Goal: Transaction & Acquisition: Subscribe to service/newsletter

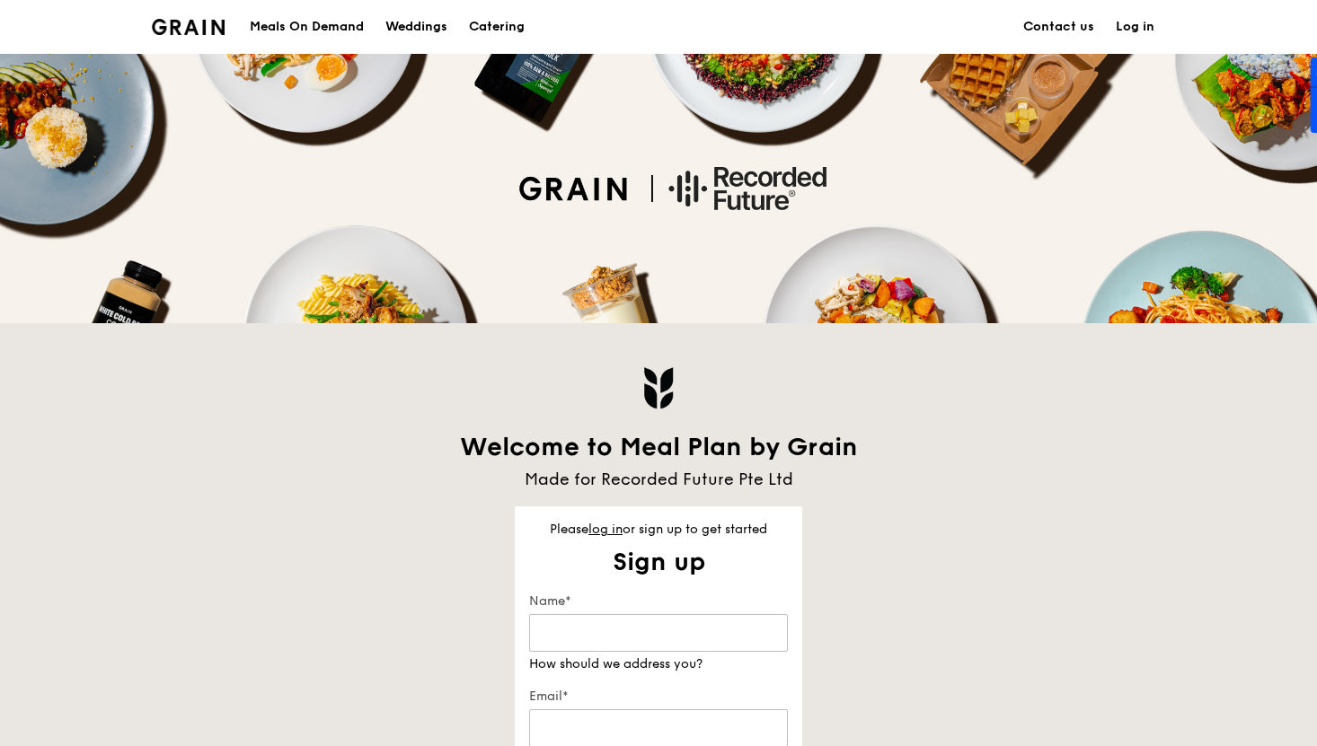
click at [1130, 21] on link "Log in" at bounding box center [1135, 27] width 60 height 54
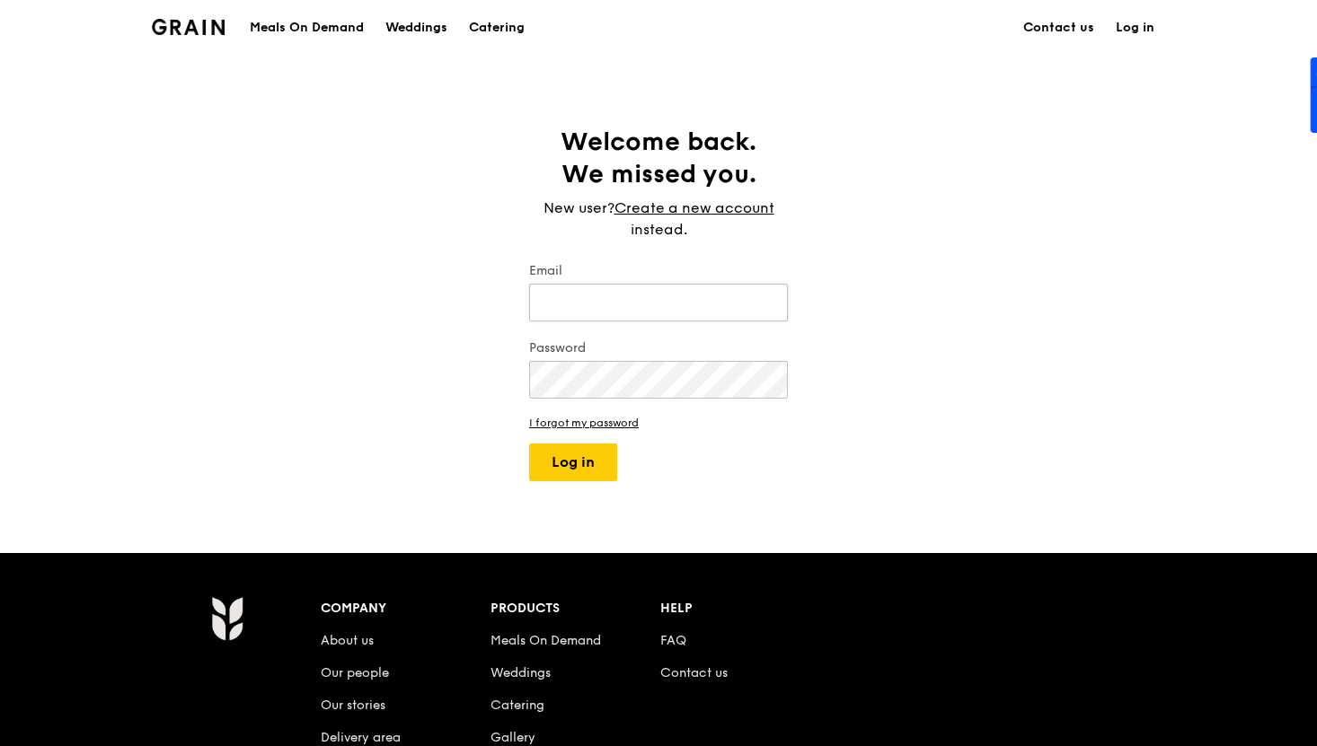
click at [613, 298] on input "Email" at bounding box center [658, 303] width 259 height 38
type input "[EMAIL_ADDRESS][DOMAIN_NAME]"
click at [566, 461] on button "Log in" at bounding box center [573, 463] width 88 height 38
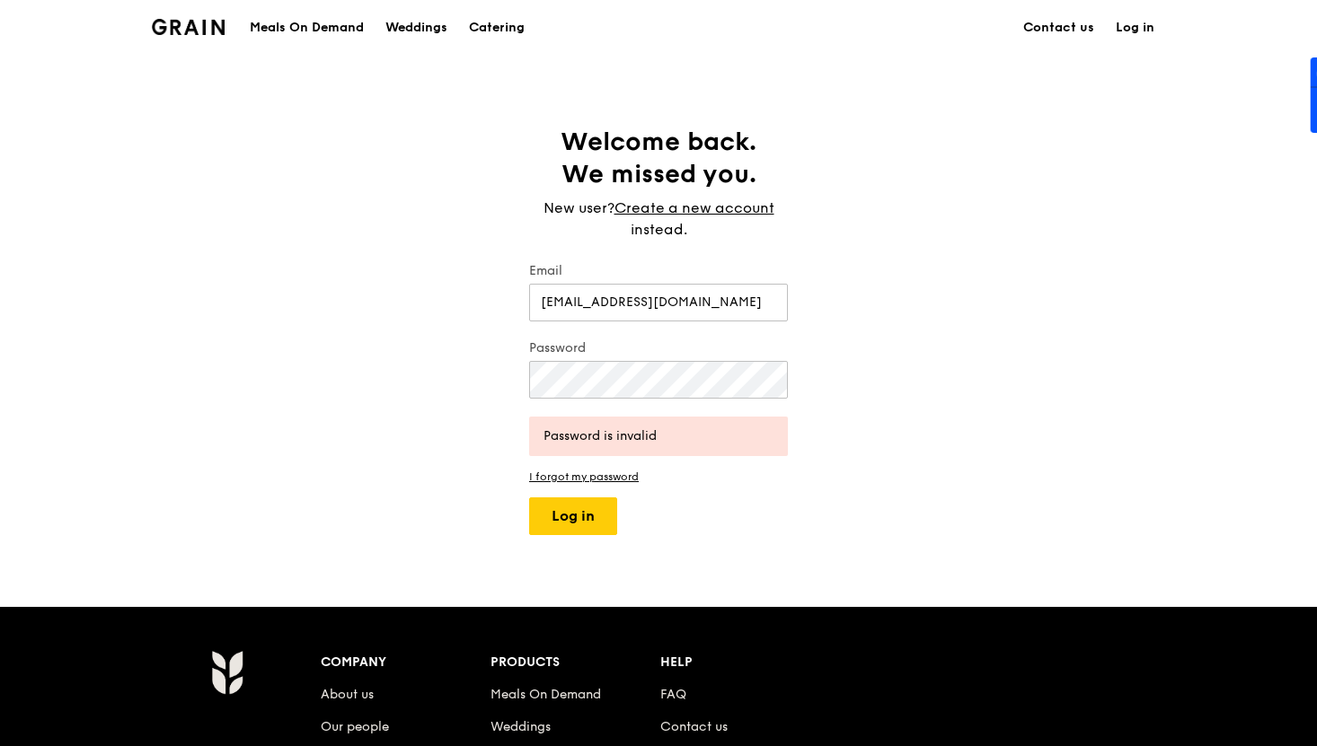
click at [660, 359] on div "Password" at bounding box center [658, 371] width 259 height 63
click at [515, 384] on div "Welcome back. We missed you. New user? Create a new account instead. Email tant…" at bounding box center [658, 331] width 287 height 410
click at [556, 510] on button "Log in" at bounding box center [573, 517] width 88 height 38
click at [618, 472] on link "I forgot my password" at bounding box center [658, 477] width 259 height 13
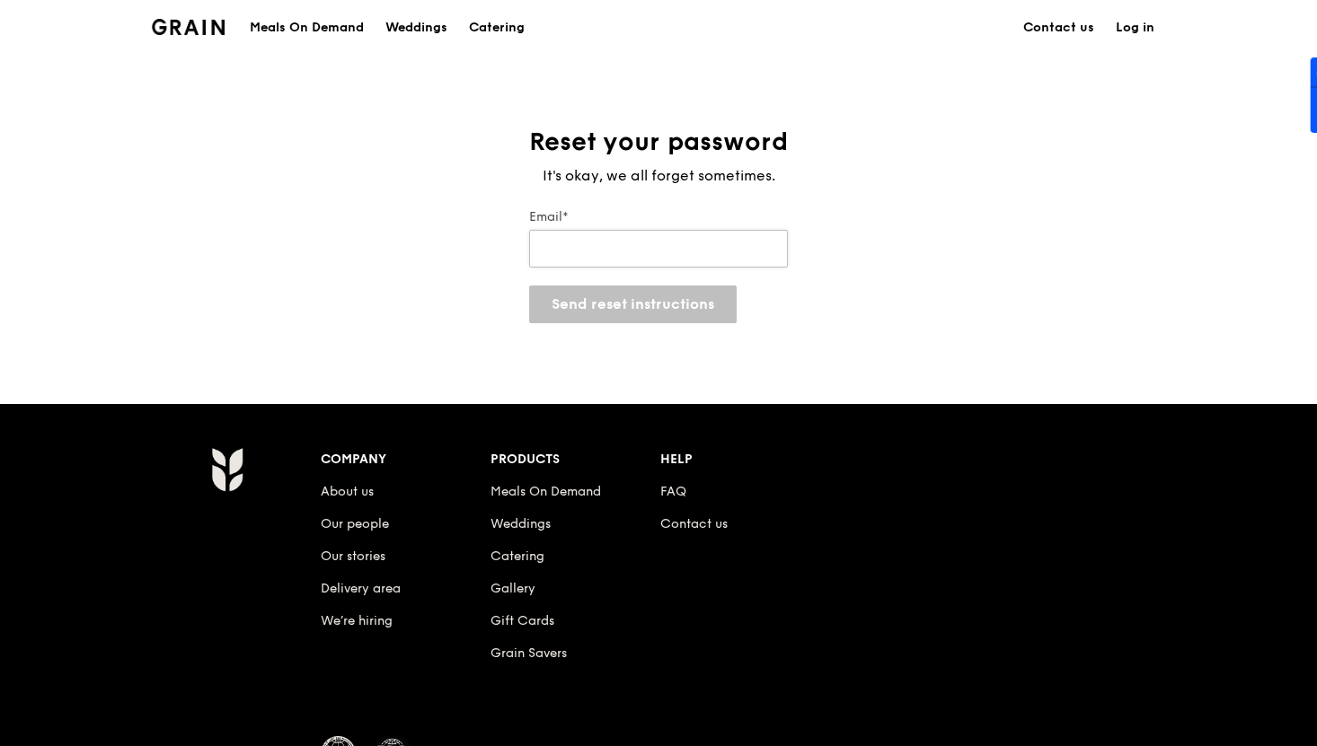
click at [631, 243] on input "Email*" at bounding box center [658, 249] width 259 height 38
type input "[EMAIL_ADDRESS][DOMAIN_NAME]"
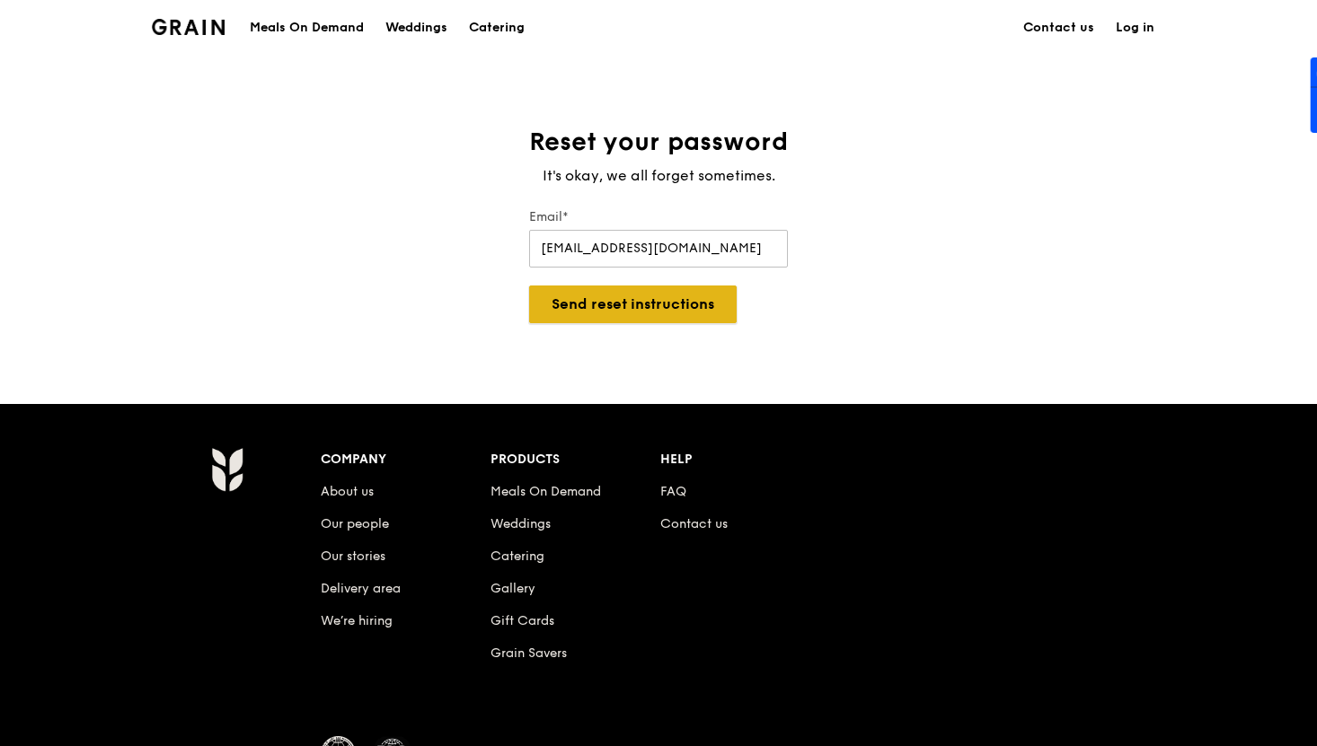
click at [650, 305] on button "Send reset instructions" at bounding box center [632, 305] width 207 height 38
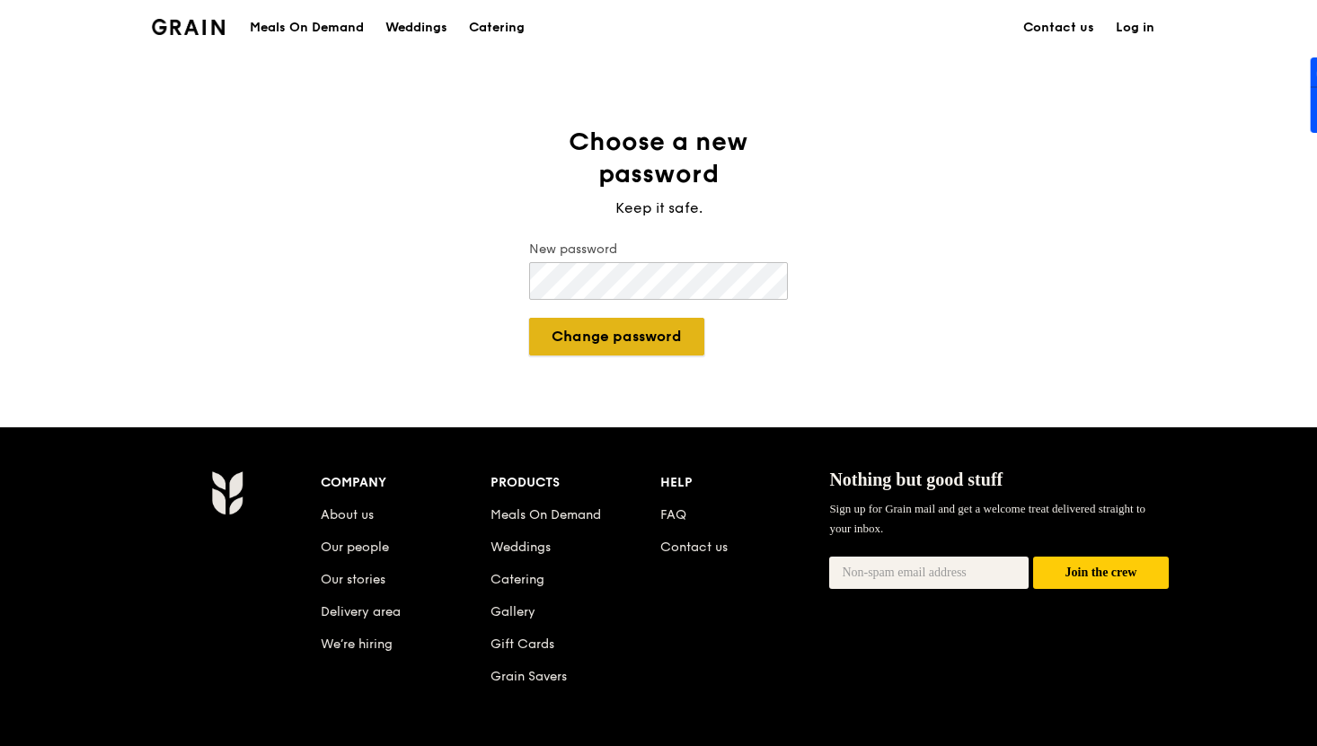
click at [654, 342] on button "Change password" at bounding box center [616, 337] width 175 height 38
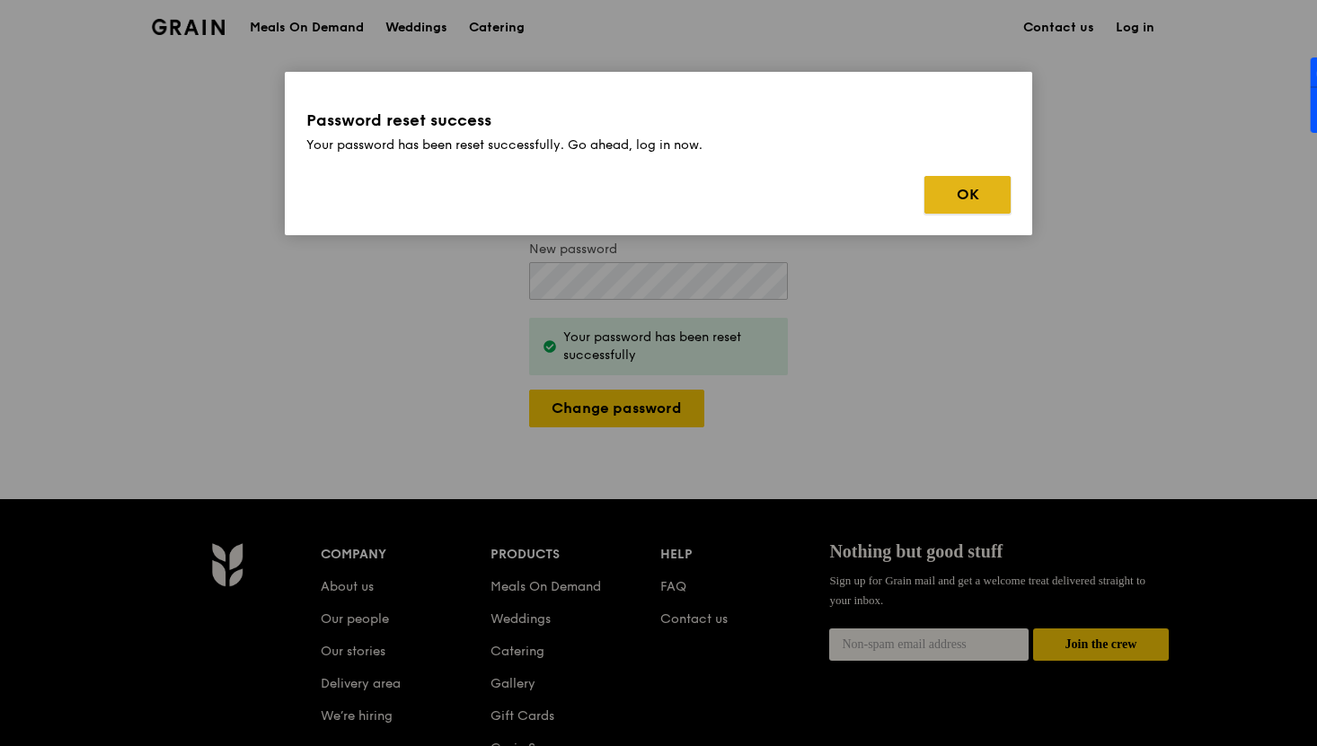
click at [949, 187] on button "OK" at bounding box center [967, 195] width 86 height 38
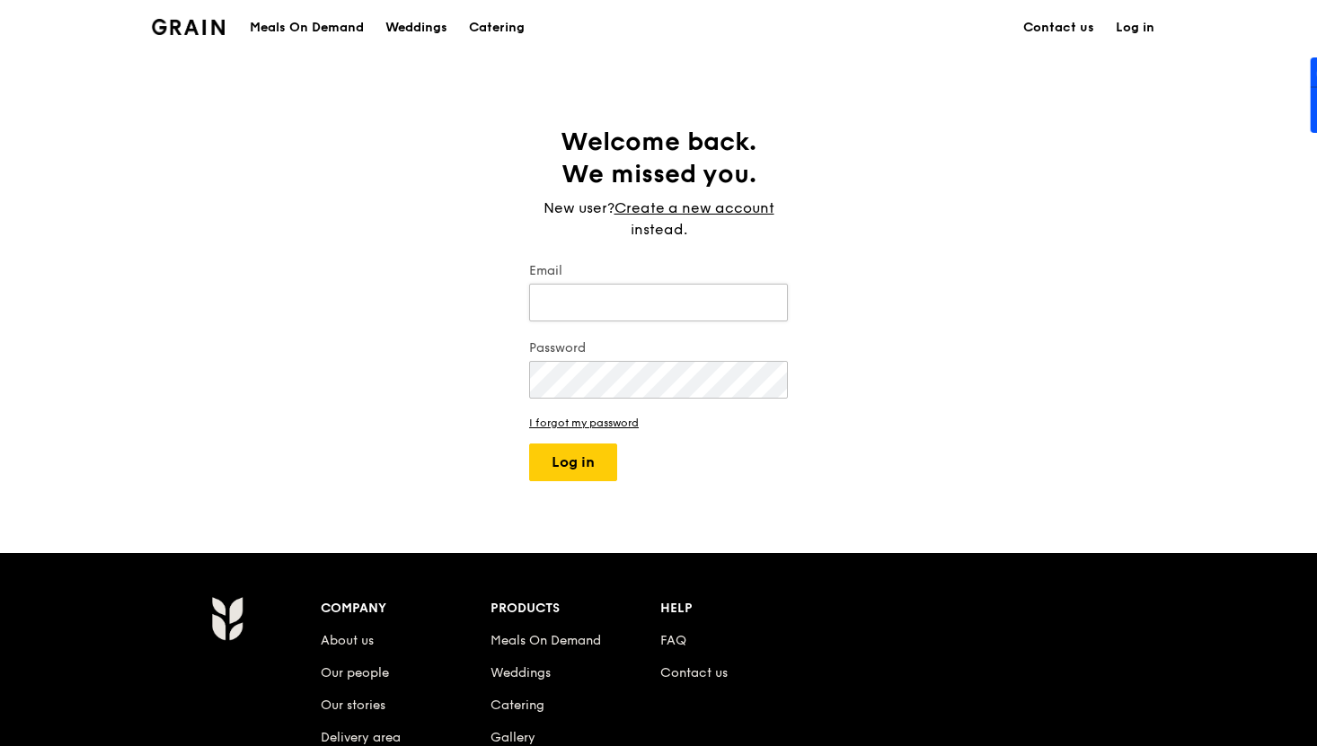
click at [640, 304] on input "Email" at bounding box center [658, 303] width 259 height 38
type input "[EMAIL_ADDRESS][DOMAIN_NAME]"
click at [580, 456] on button "Log in" at bounding box center [573, 463] width 88 height 38
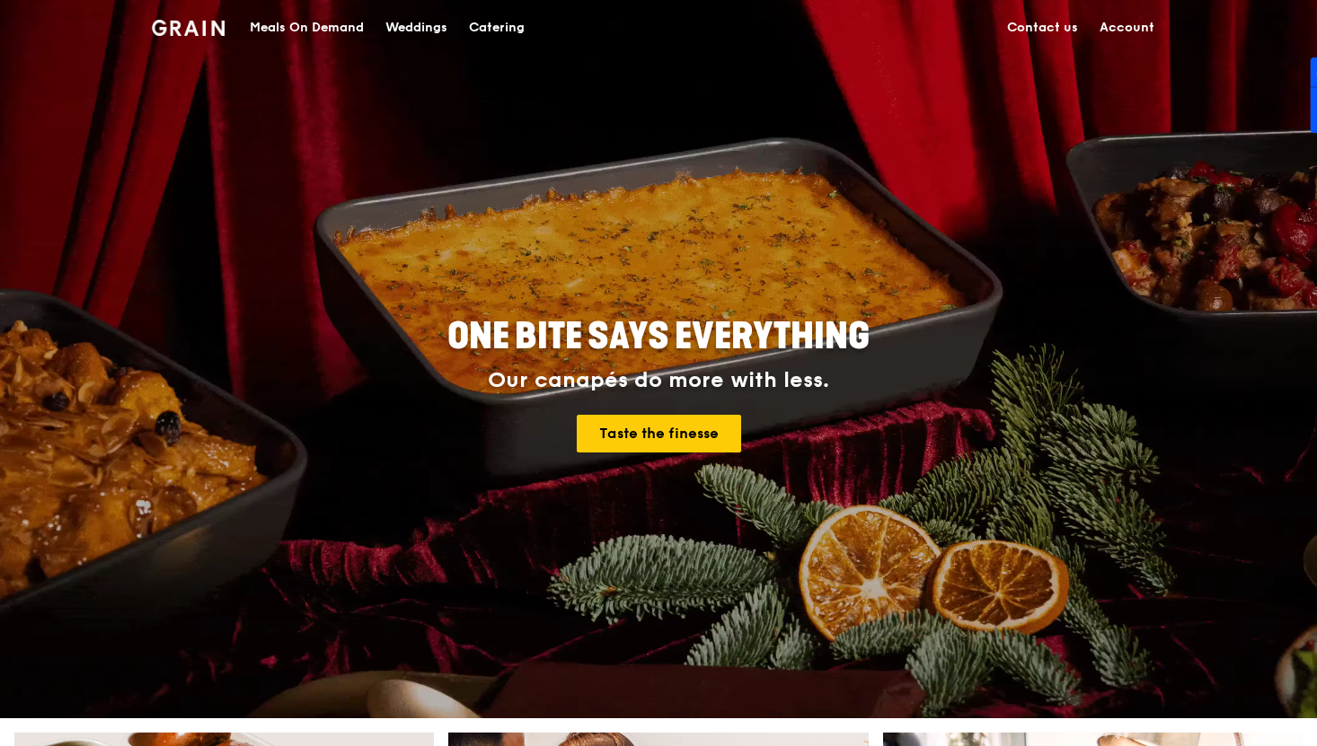
click at [323, 26] on div "Meals On Demand" at bounding box center [307, 28] width 114 height 54
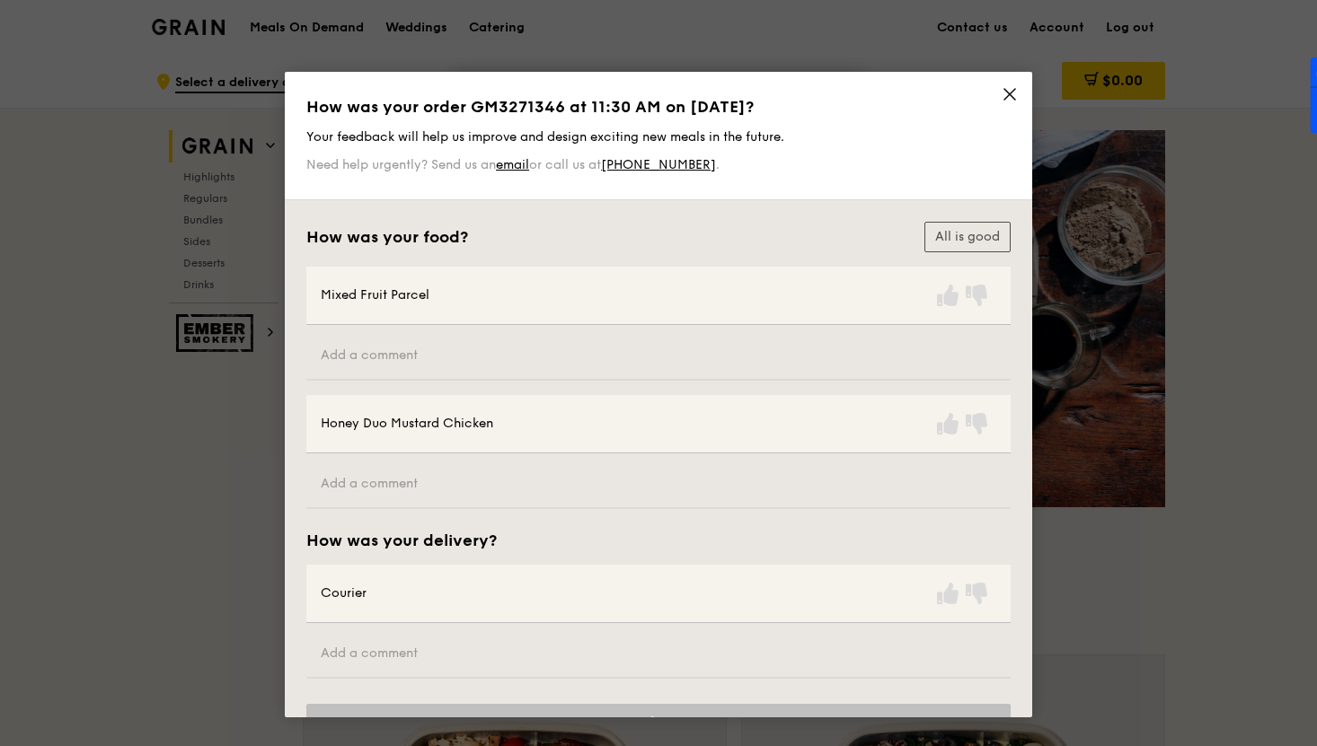
click at [1003, 98] on icon at bounding box center [1009, 94] width 16 height 16
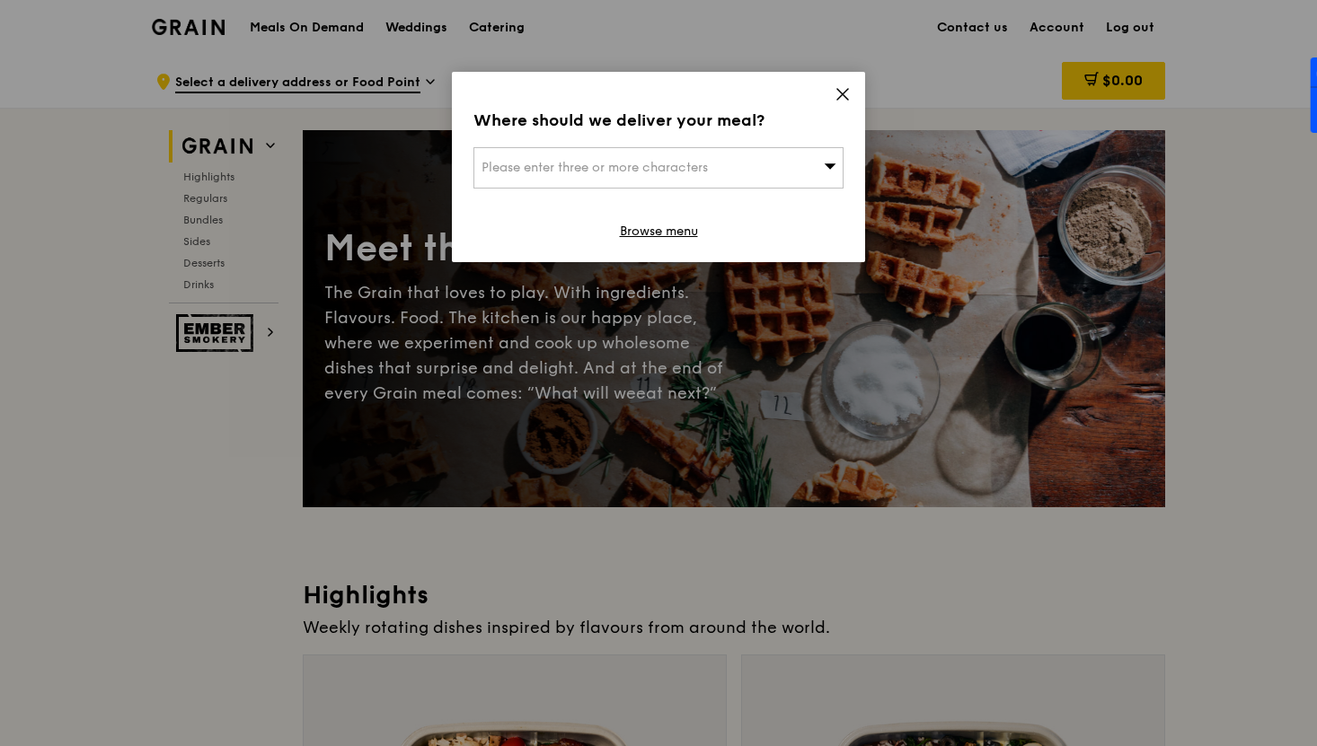
click at [840, 93] on icon at bounding box center [842, 94] width 11 height 11
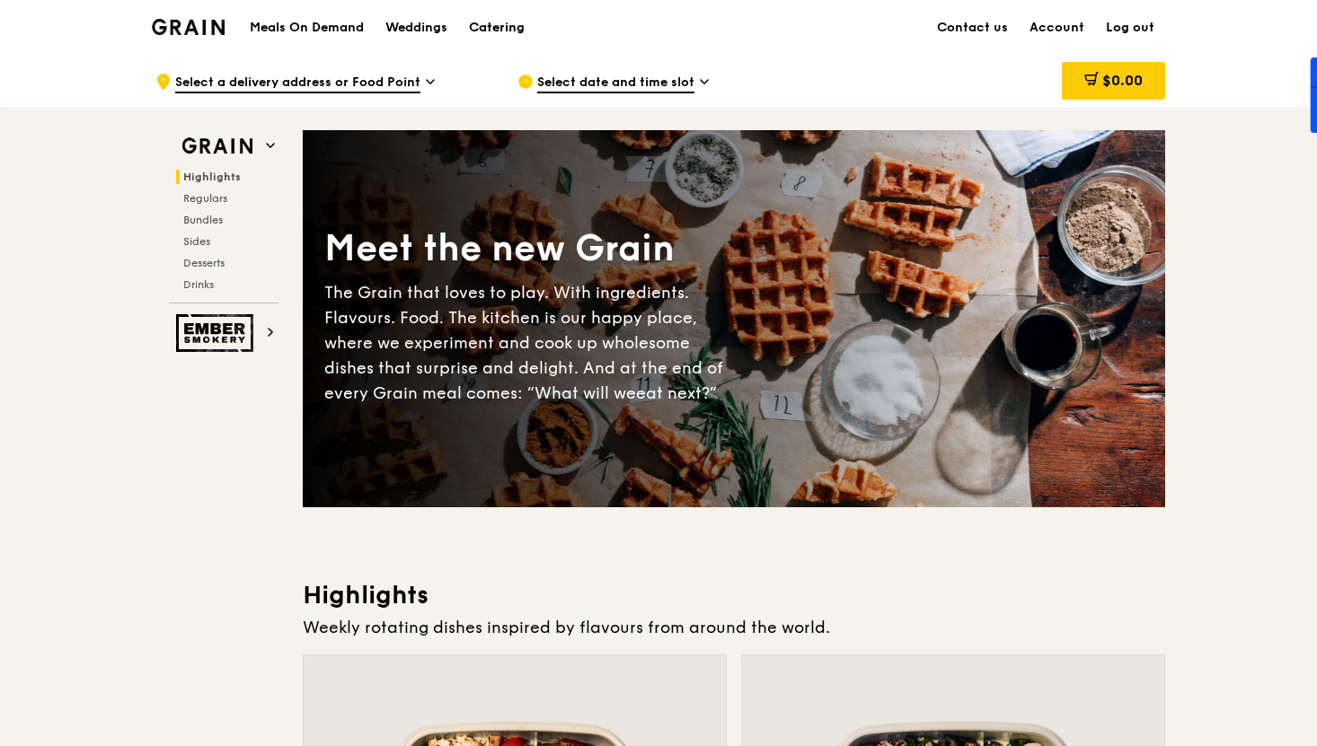
click at [493, 30] on div "Catering" at bounding box center [497, 28] width 56 height 54
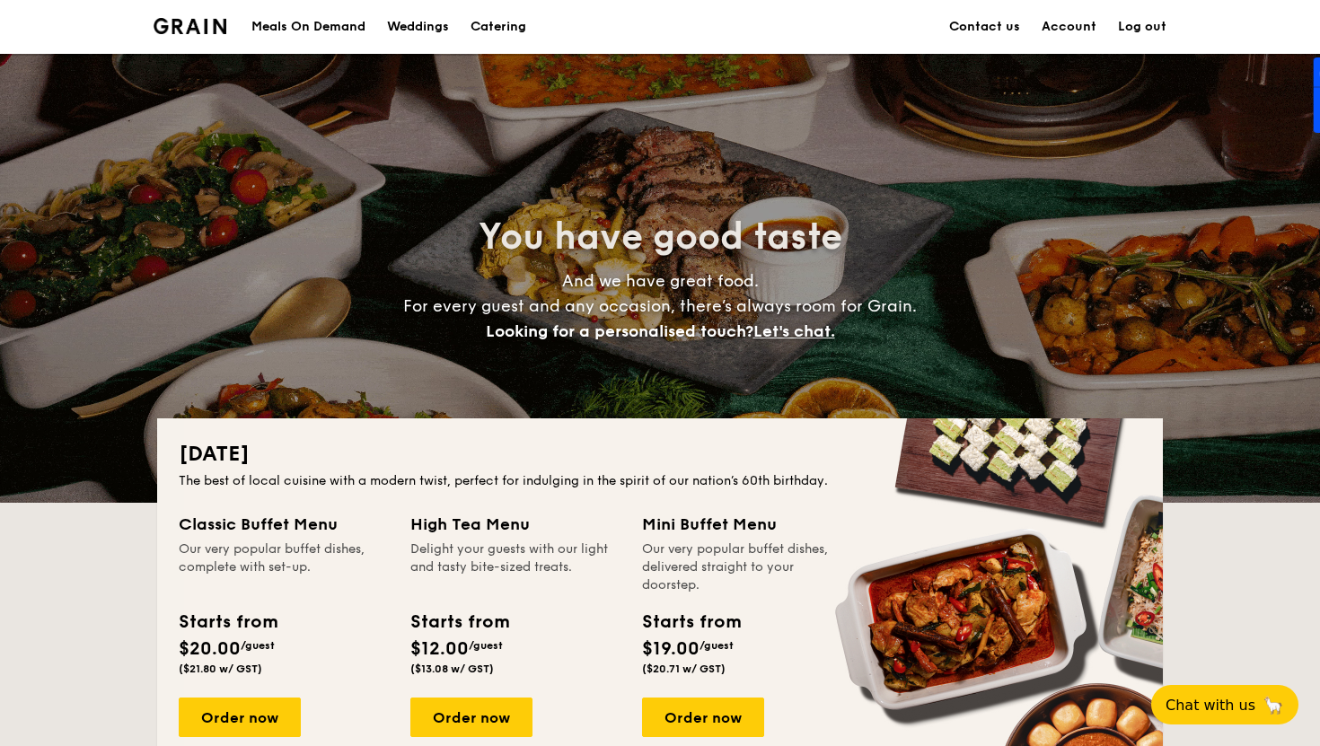
click at [1081, 29] on link "Account" at bounding box center [1069, 27] width 55 height 54
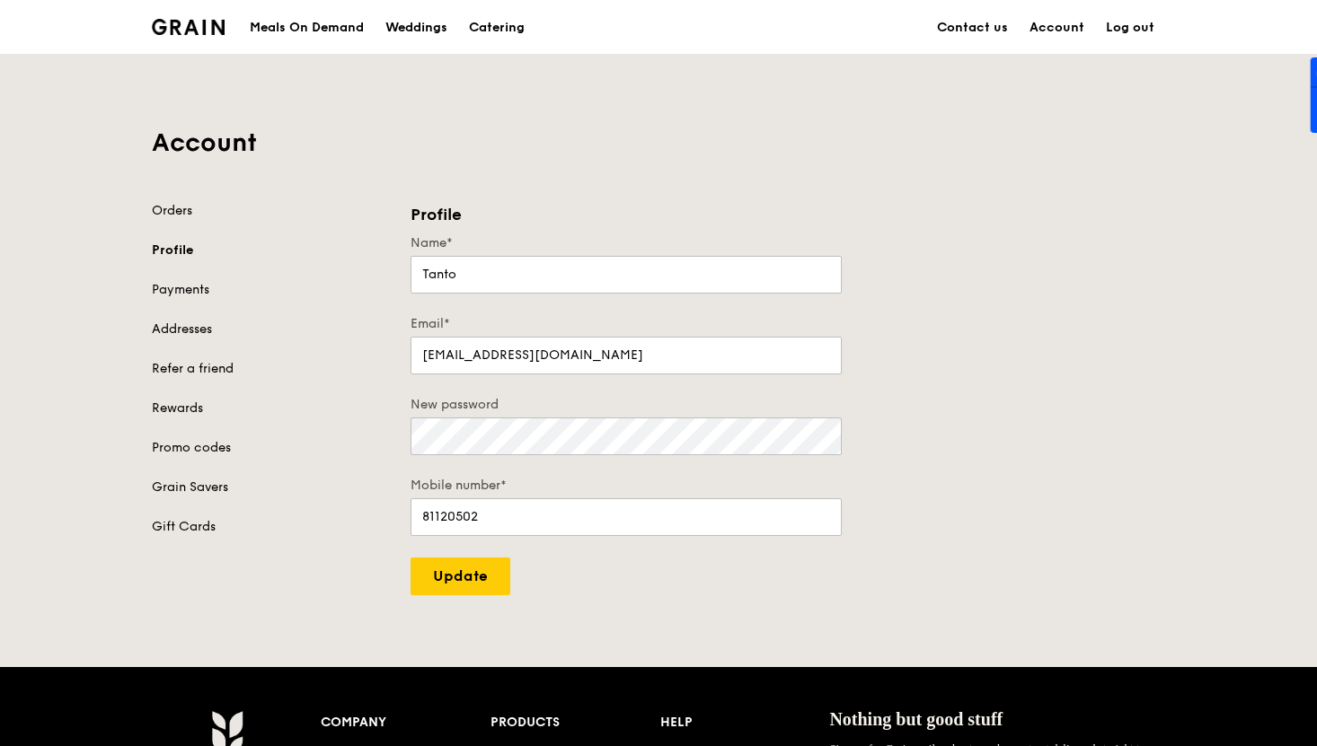
click at [298, 30] on div "Meals On Demand" at bounding box center [307, 28] width 114 height 54
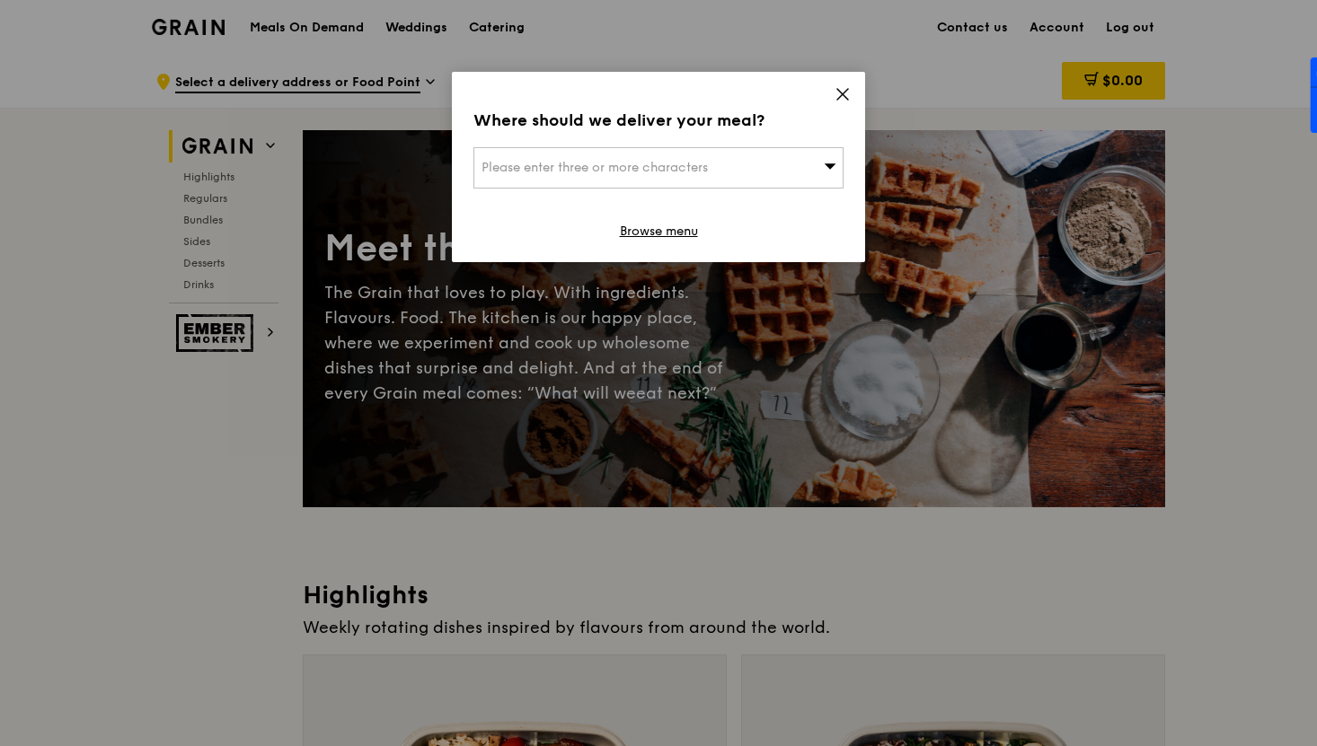
click at [728, 170] on div "Please enter three or more characters" at bounding box center [658, 167] width 370 height 41
click at [841, 90] on icon at bounding box center [842, 94] width 16 height 16
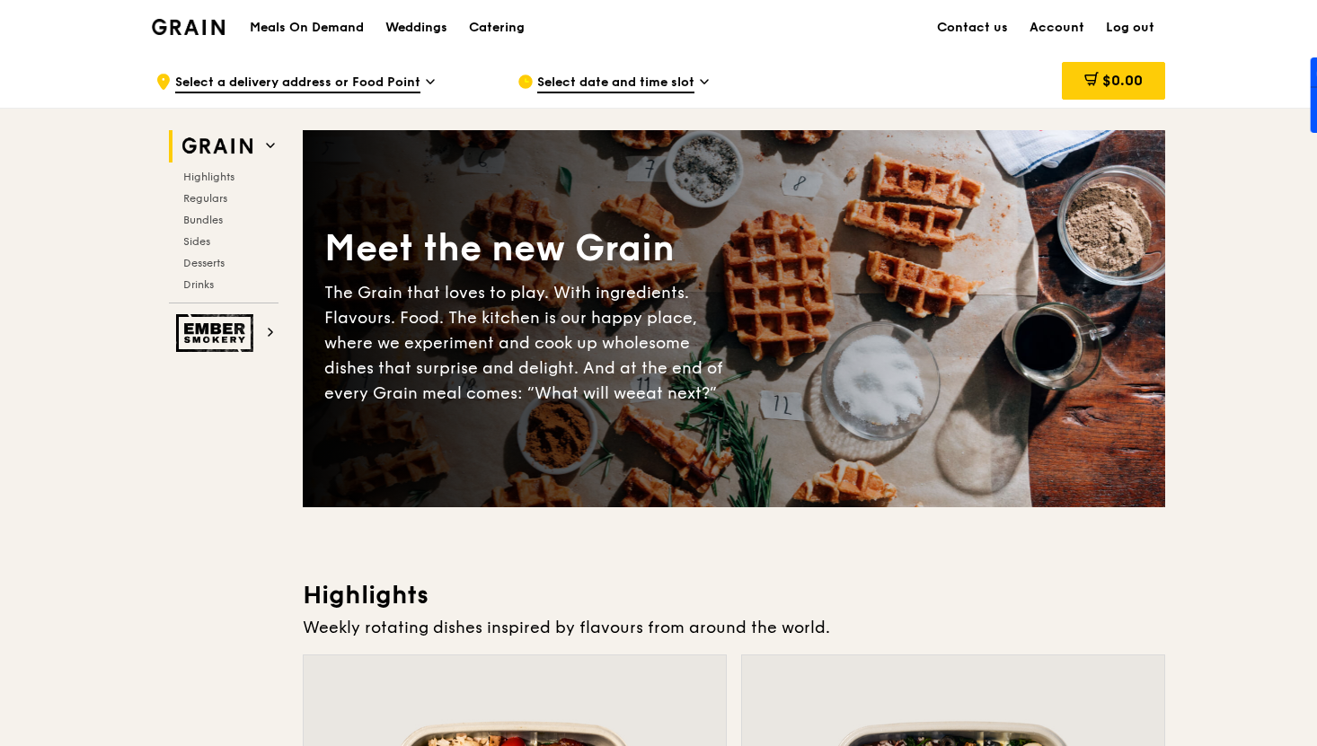
click at [432, 80] on icon at bounding box center [430, 82] width 7 height 4
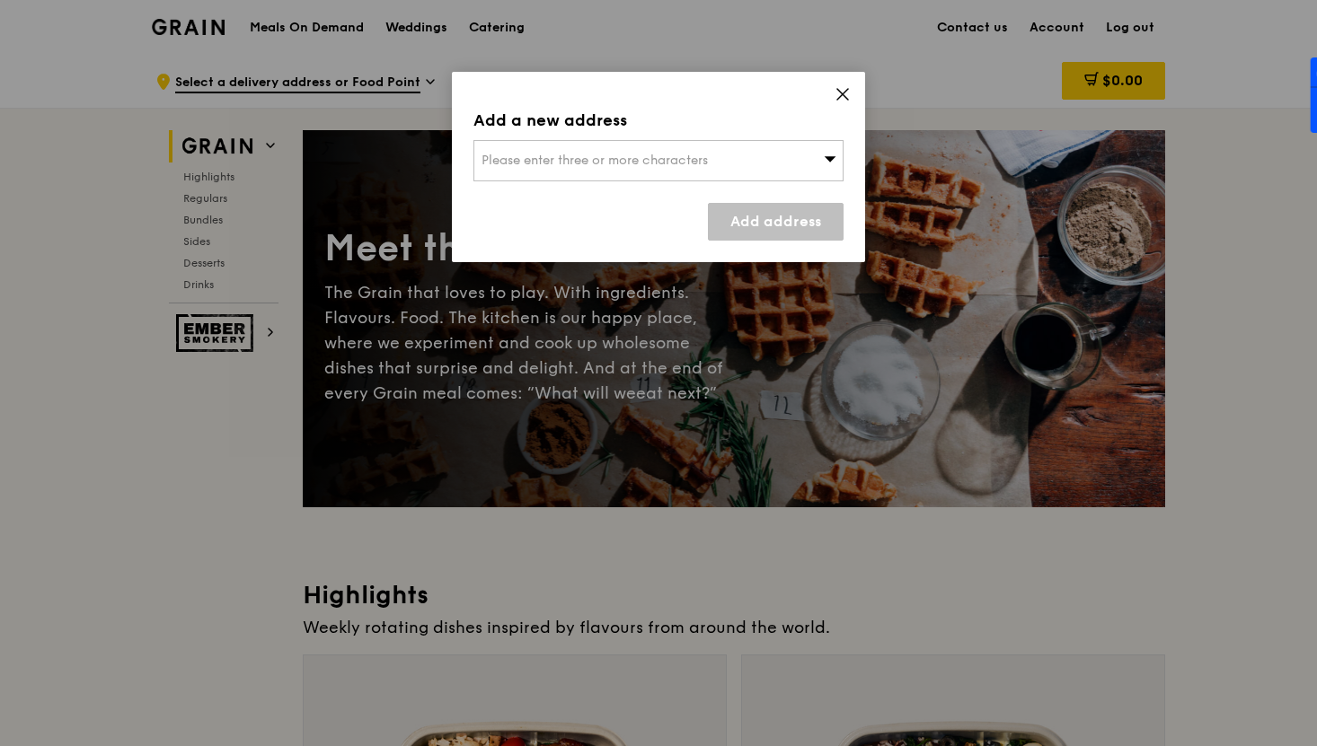
click at [753, 153] on div "Please enter three or more characters" at bounding box center [658, 160] width 370 height 41
click at [657, 198] on li "Please enter 3 or more characters" at bounding box center [658, 197] width 368 height 32
click at [839, 97] on icon at bounding box center [842, 94] width 11 height 11
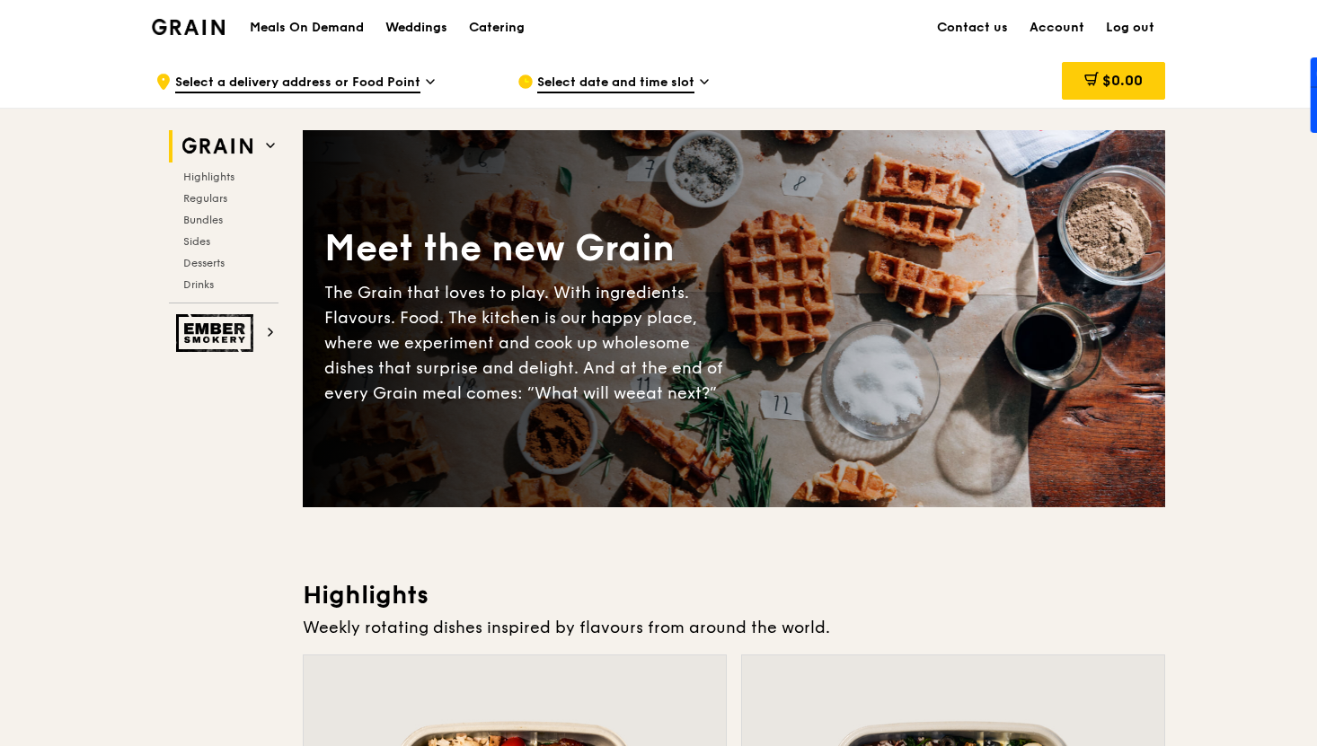
click at [623, 84] on span "Select date and time slot" at bounding box center [615, 84] width 157 height 20
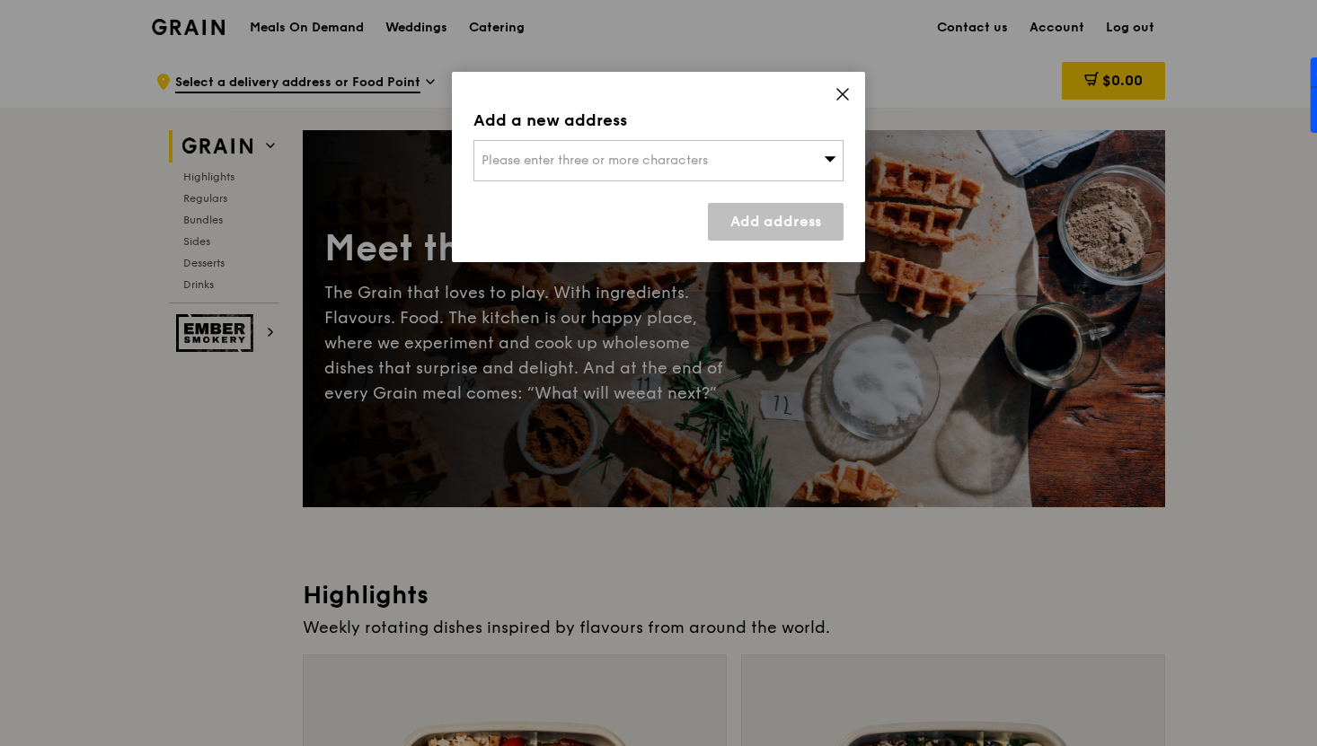
click at [608, 156] on span "Please enter three or more characters" at bounding box center [594, 160] width 226 height 15
click at [844, 96] on icon at bounding box center [842, 94] width 11 height 11
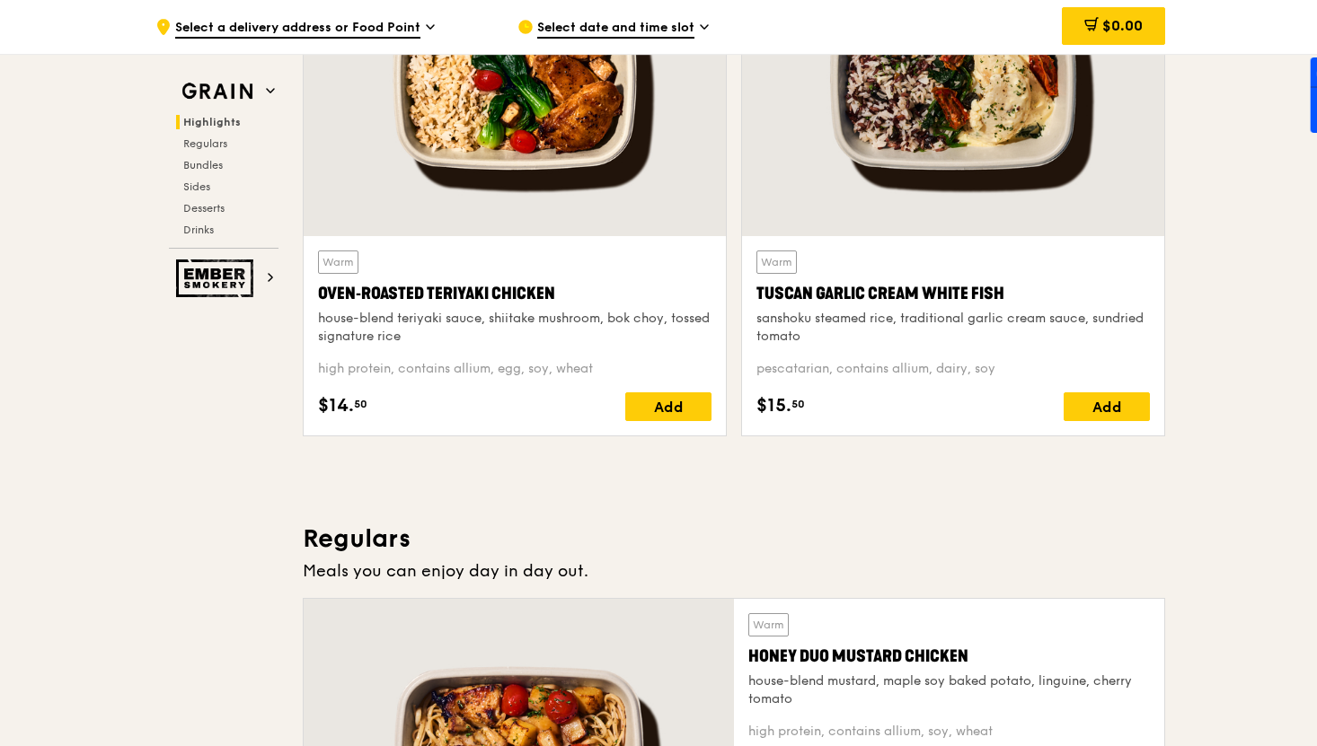
scroll to position [845, 0]
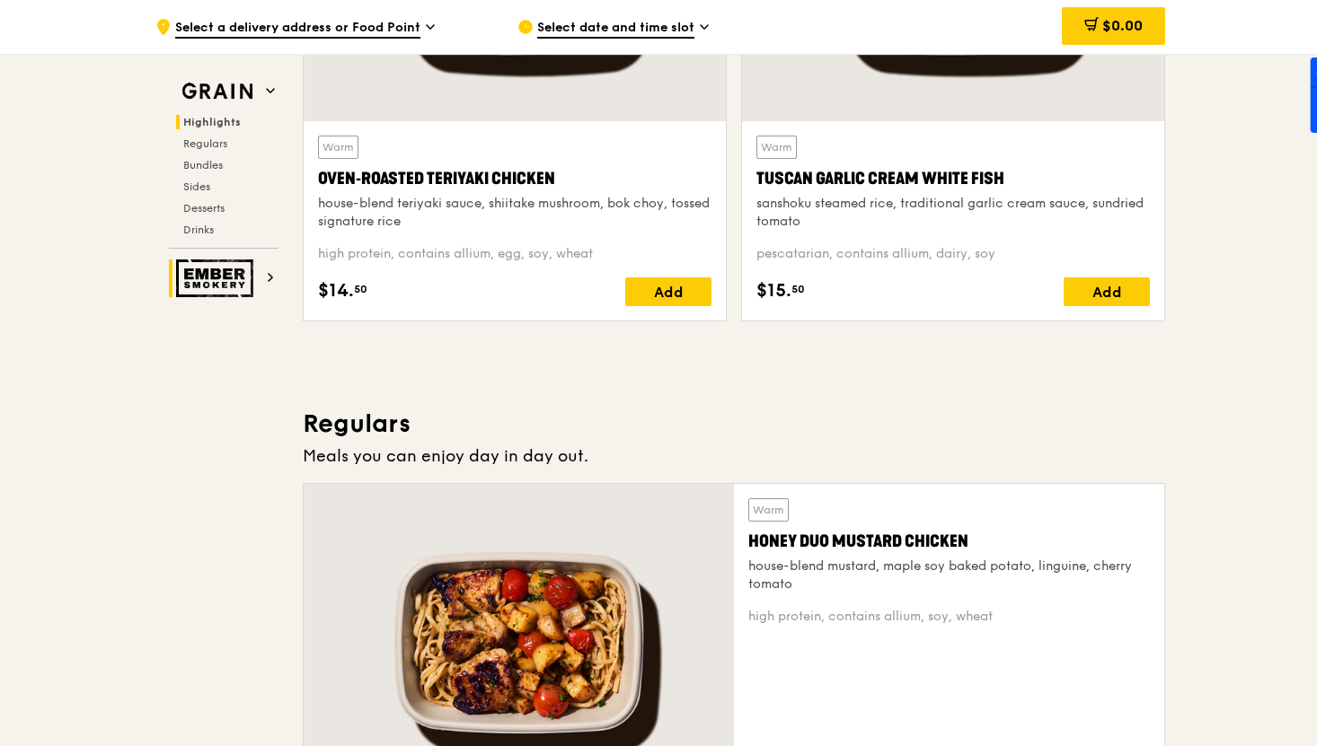
click at [270, 278] on icon at bounding box center [271, 277] width 4 height 7
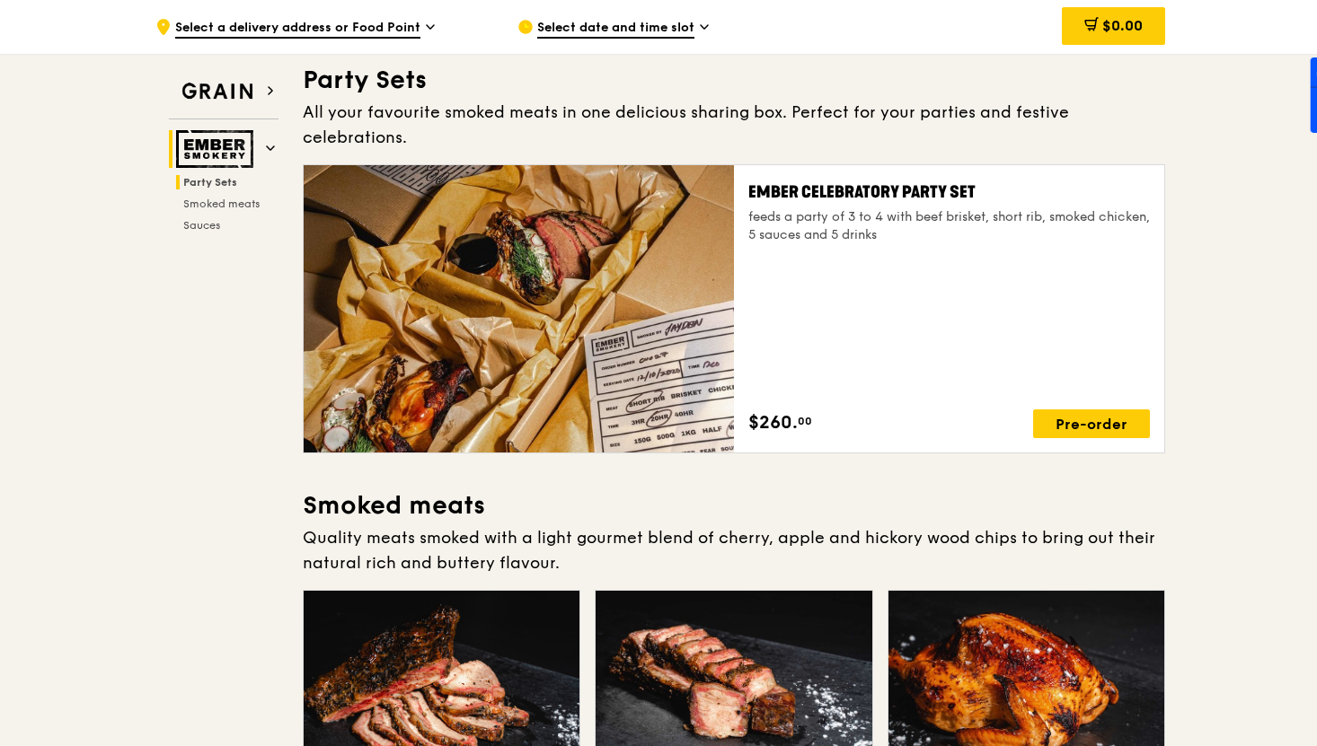
scroll to position [57, 0]
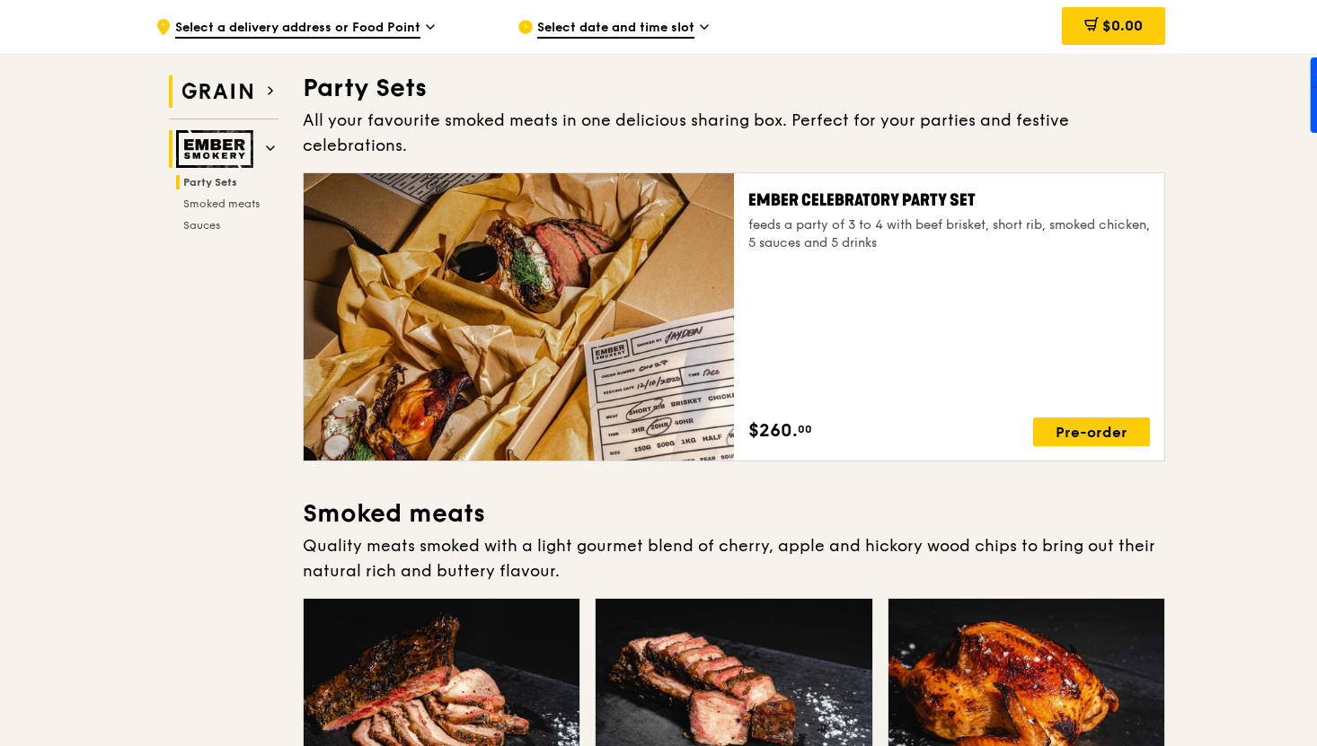
click at [249, 88] on img at bounding box center [217, 91] width 83 height 32
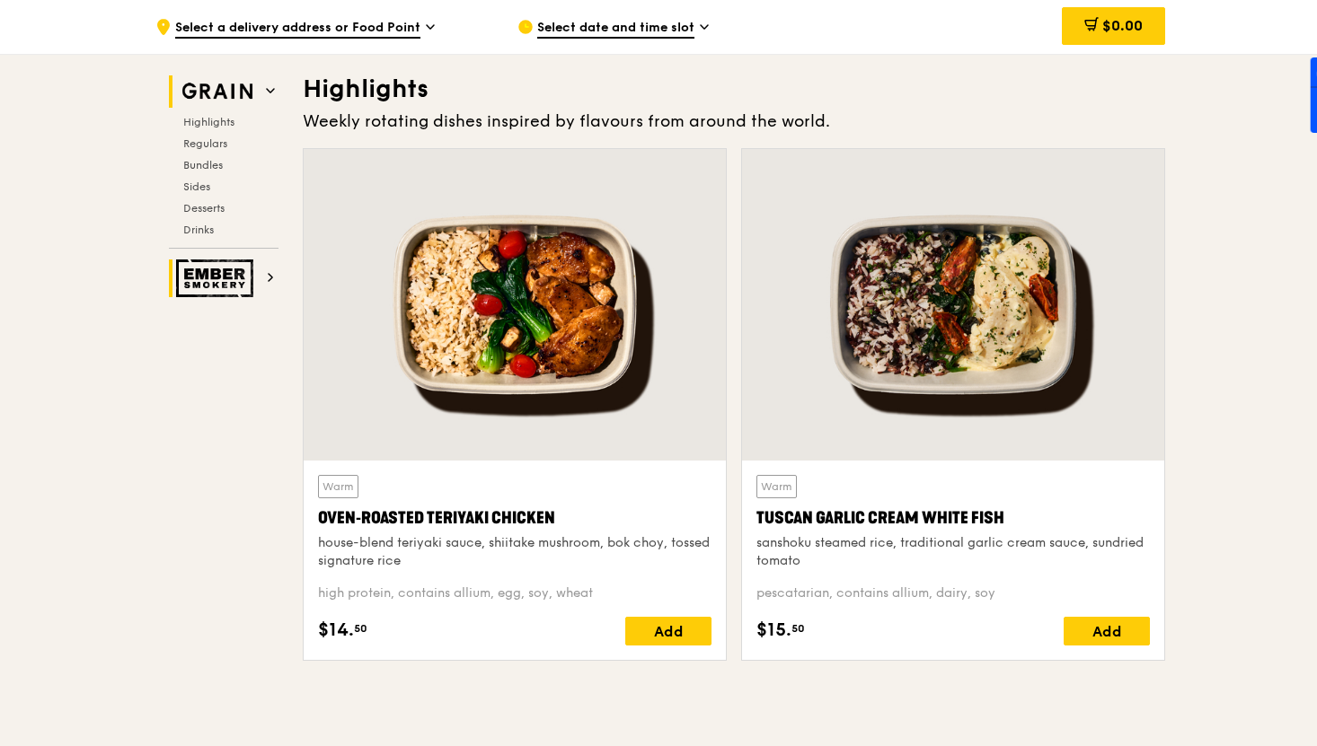
scroll to position [507, 0]
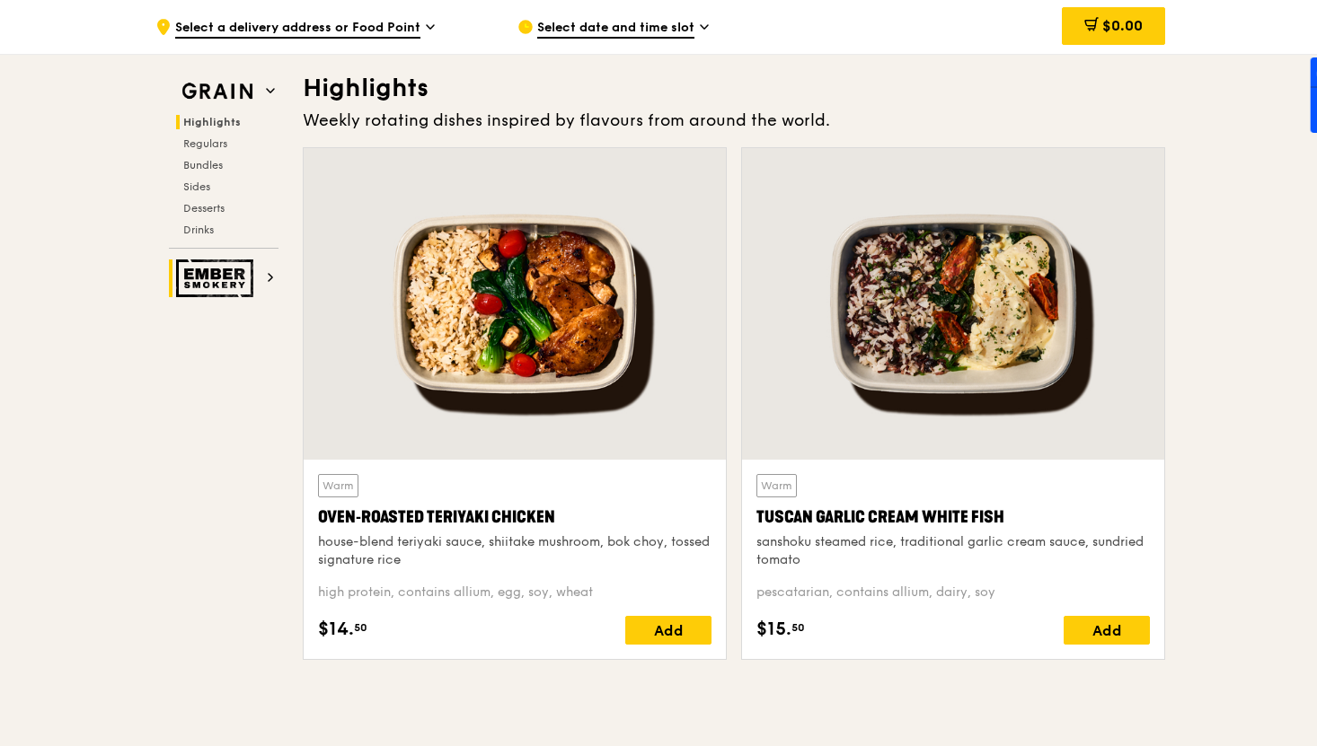
click at [277, 26] on span "Select a delivery address or Food Point" at bounding box center [297, 29] width 245 height 20
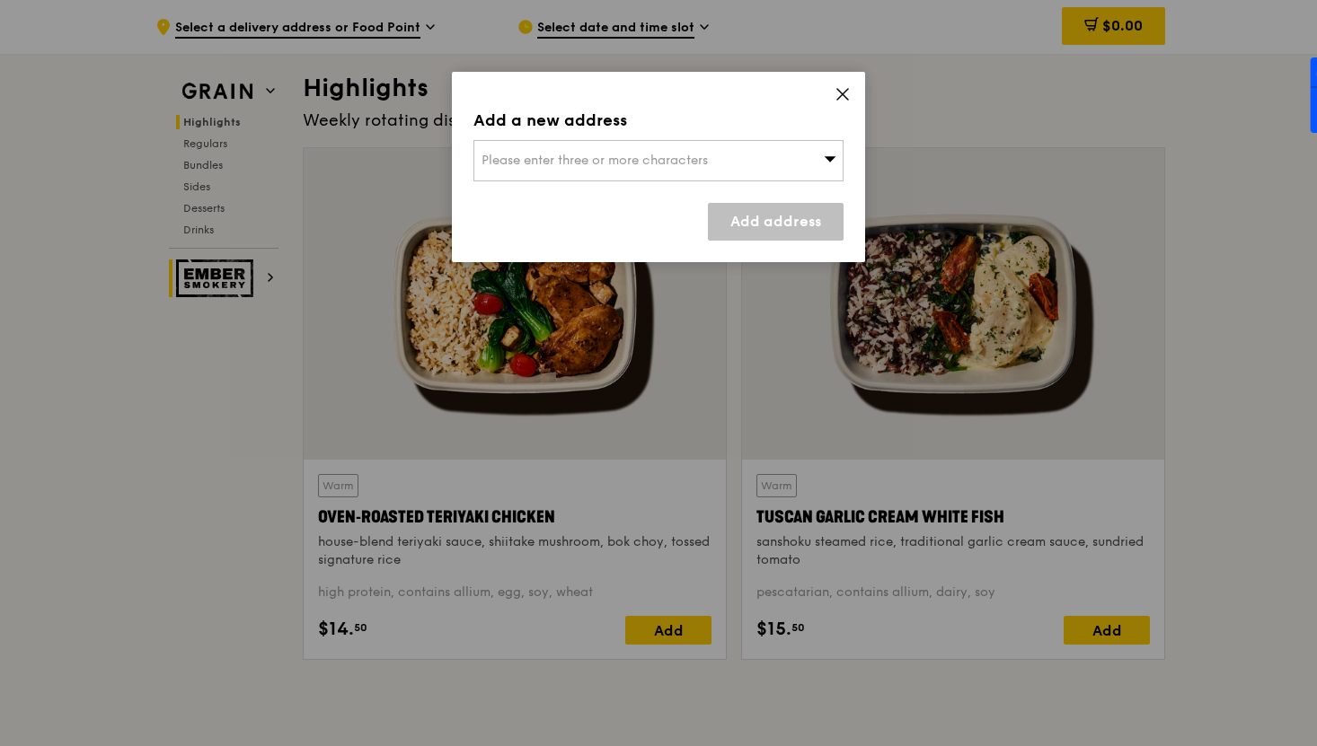
click at [535, 154] on span "Please enter three or more characters" at bounding box center [594, 160] width 226 height 15
click at [696, 153] on input "search" at bounding box center [658, 161] width 368 height 40
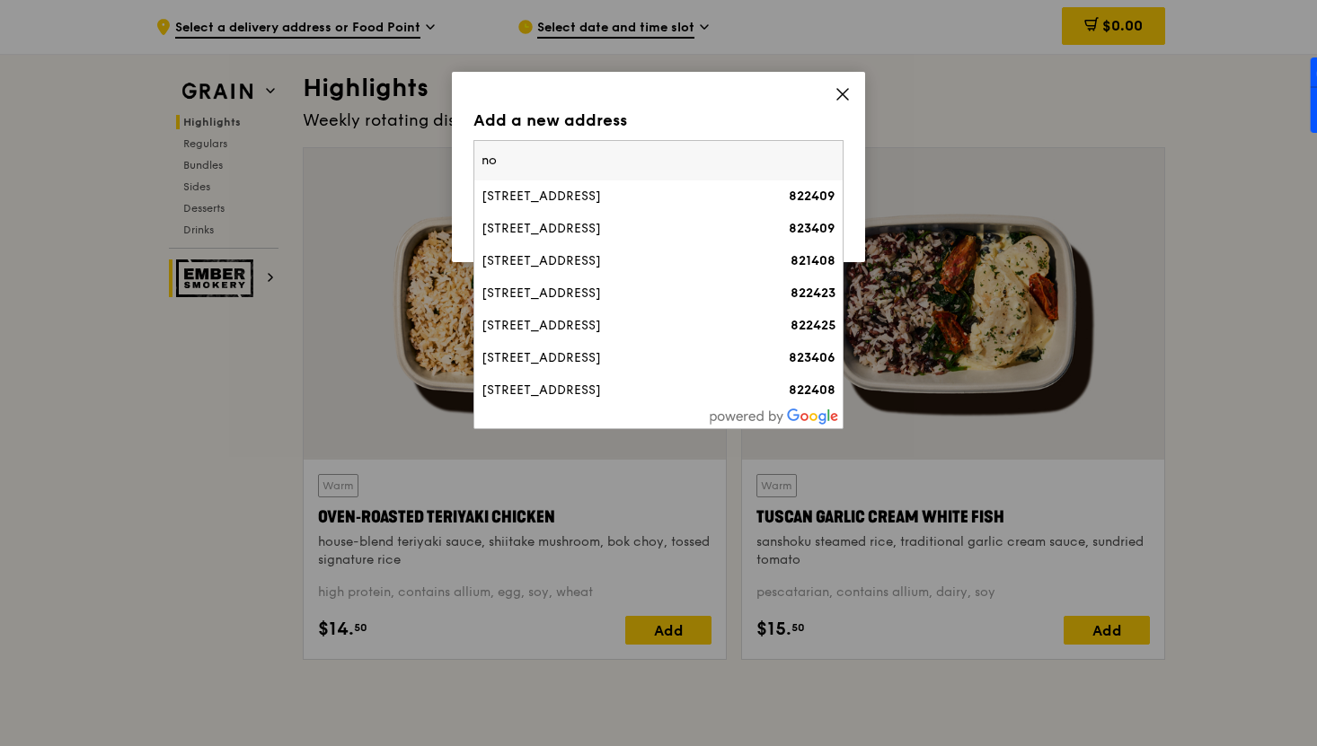
type input "n"
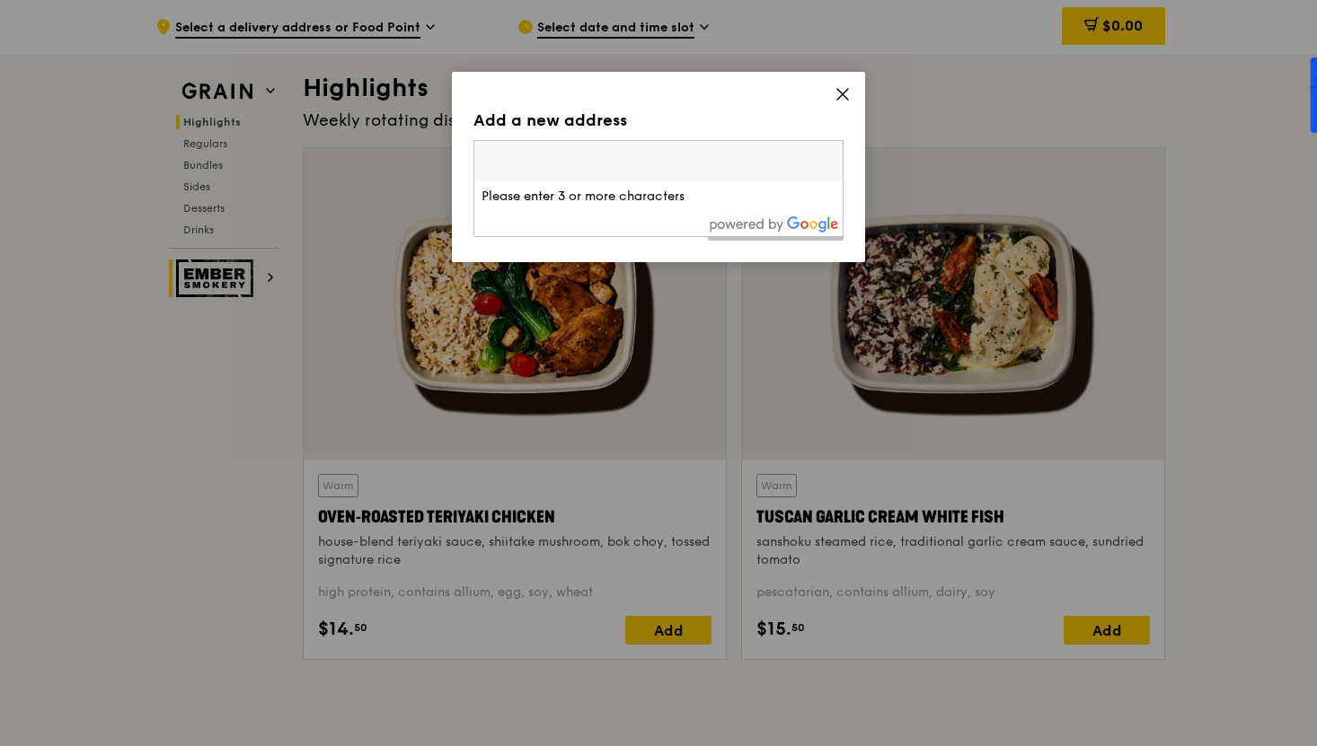
click at [845, 95] on icon at bounding box center [842, 94] width 16 height 16
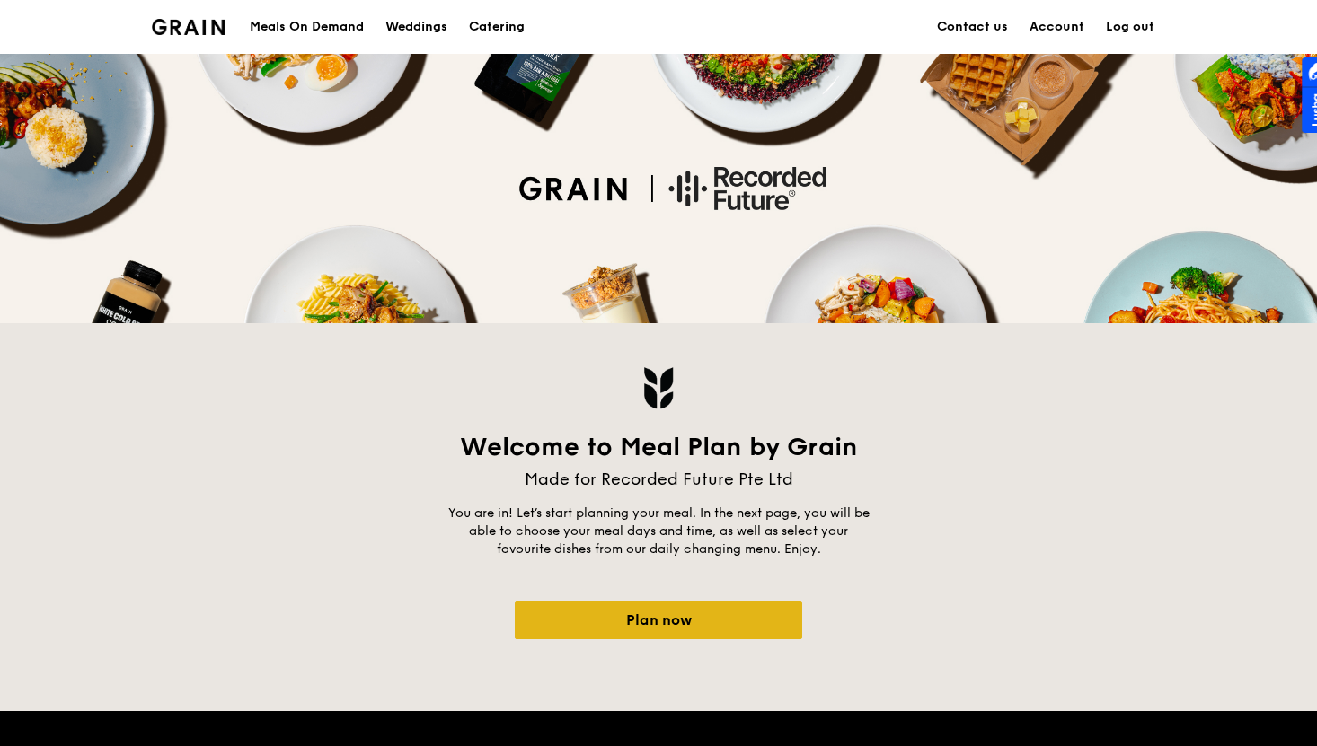
click at [651, 626] on link "Plan now" at bounding box center [658, 621] width 287 height 38
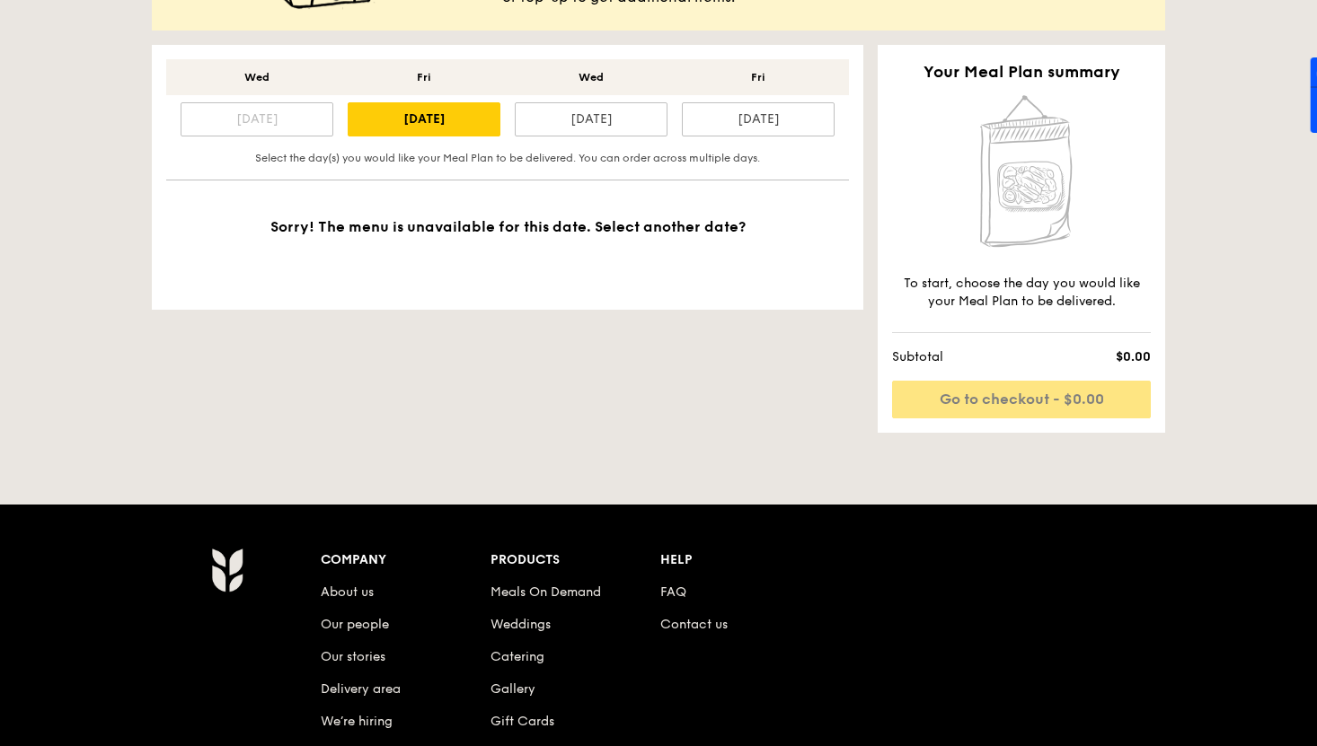
scroll to position [319, 0]
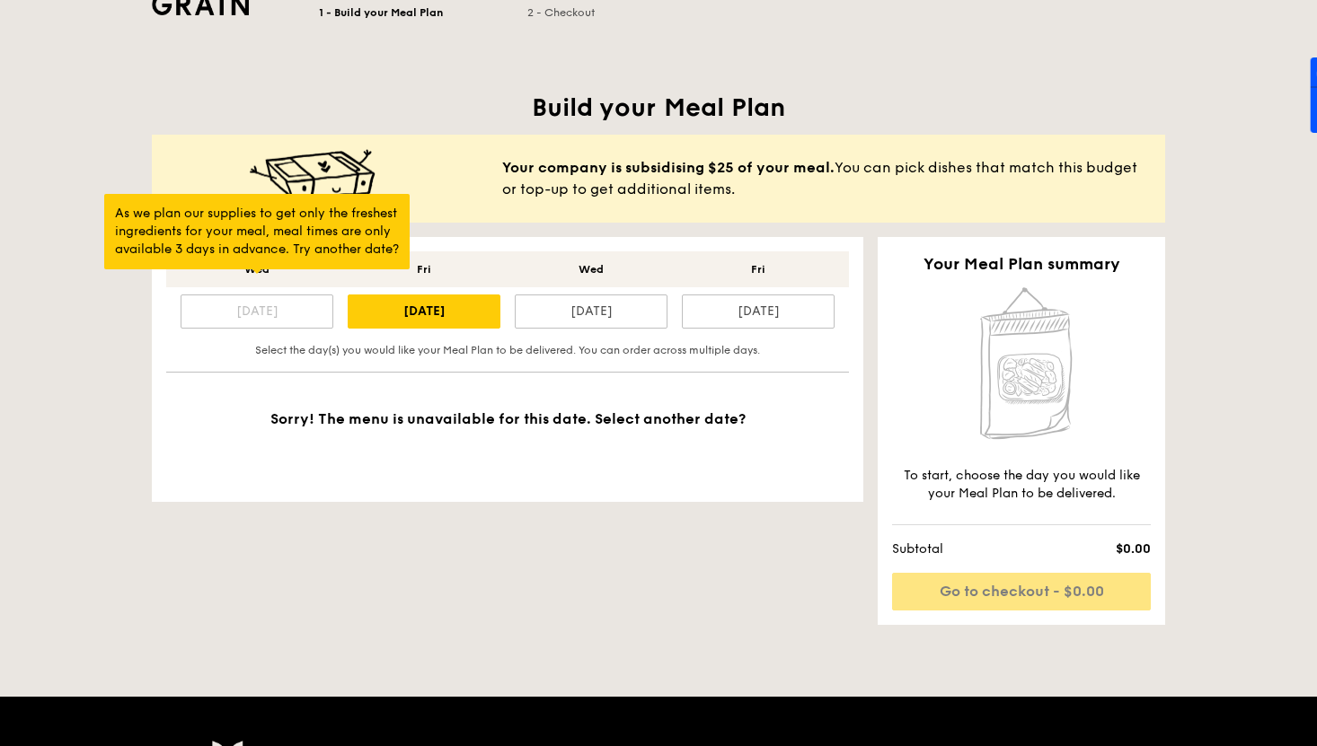
click at [290, 319] on div "[DATE]" at bounding box center [257, 312] width 153 height 34
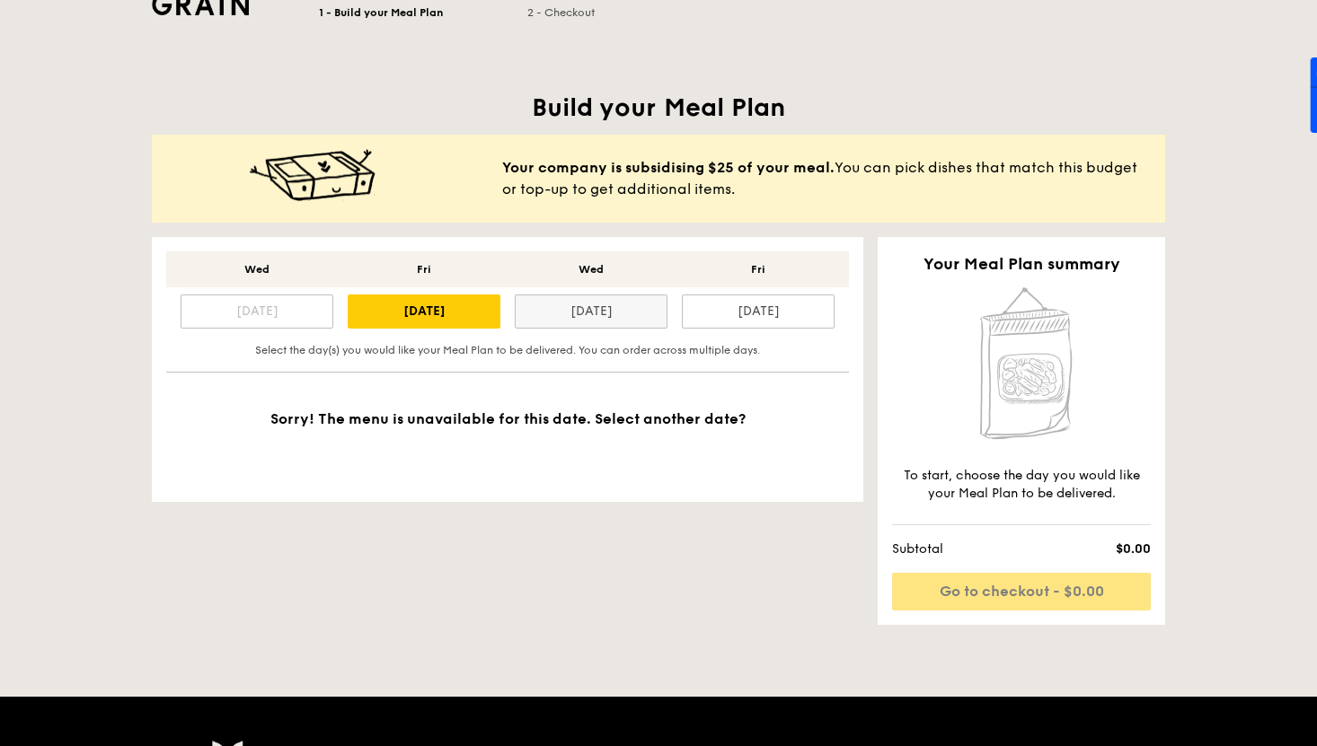
click at [581, 317] on div "[DATE]" at bounding box center [591, 312] width 153 height 34
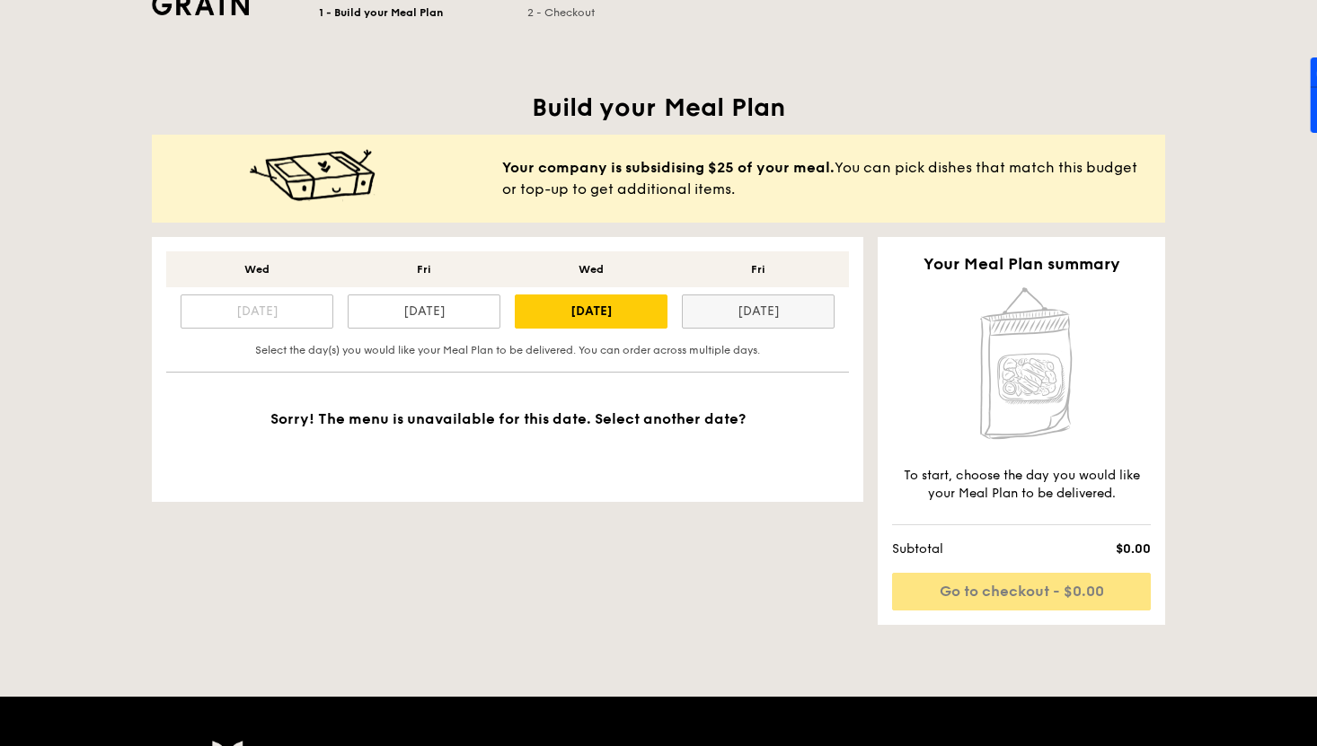
click at [760, 316] on div "[DATE]" at bounding box center [758, 312] width 153 height 34
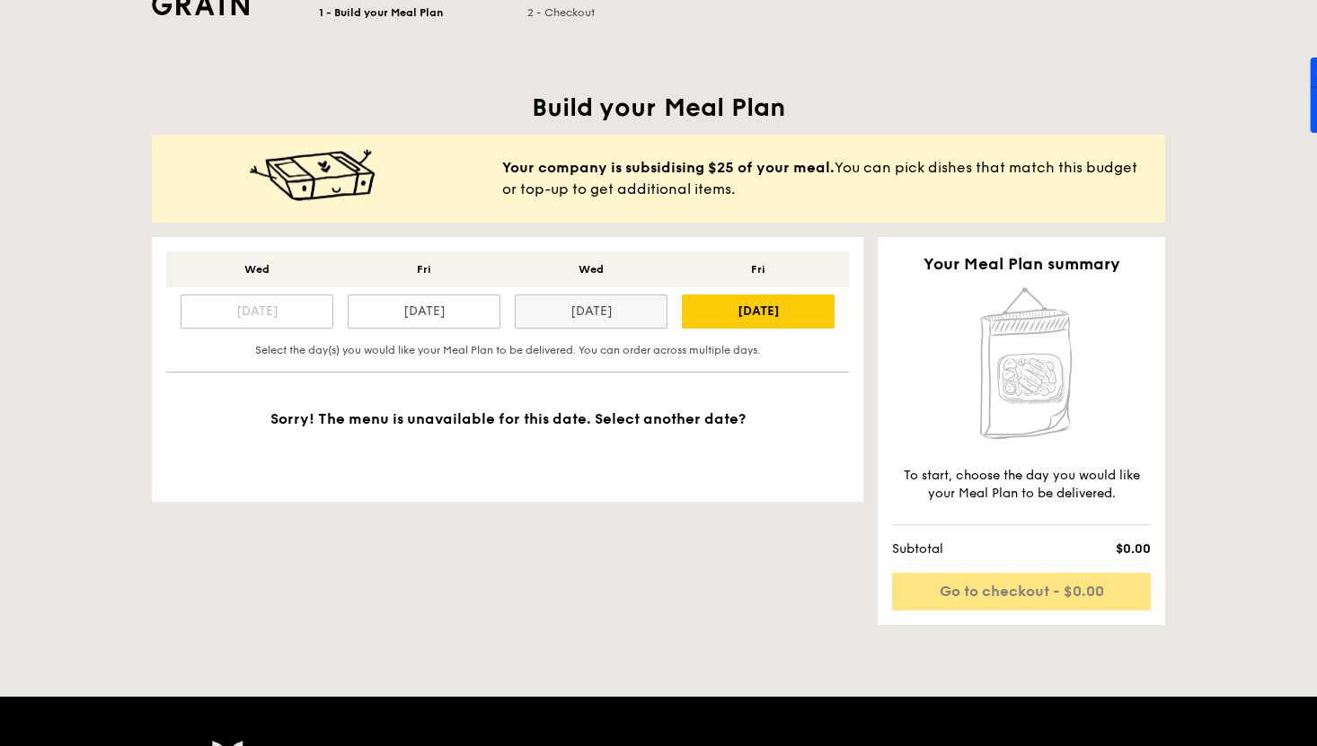
click at [615, 320] on div "[DATE]" at bounding box center [591, 312] width 153 height 34
